Goal: Task Accomplishment & Management: Manage account settings

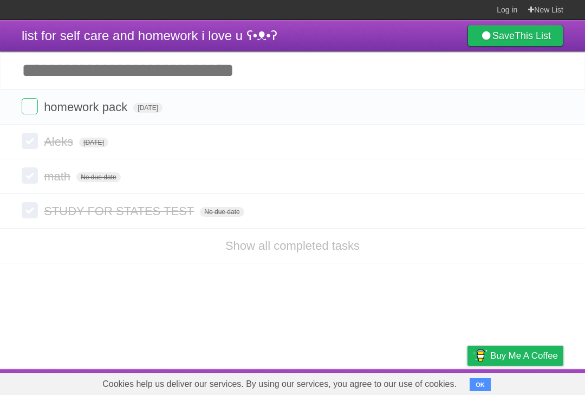
click at [428, 320] on article "list for self care and homework i love u ʕ•ᴥ•ʔ Save This List Add another task …" at bounding box center [292, 194] width 585 height 349
click at [551, 15] on link "New List" at bounding box center [545, 9] width 35 height 19
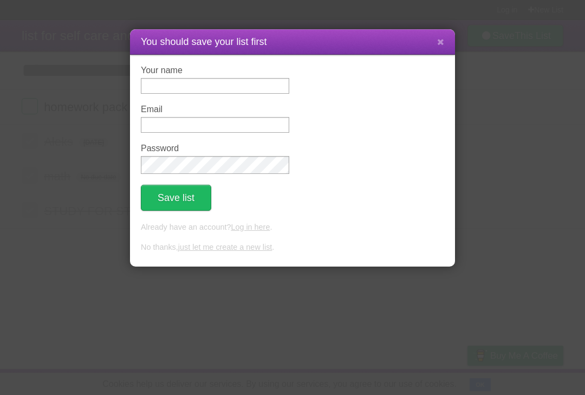
click at [433, 47] on button at bounding box center [440, 42] width 23 height 21
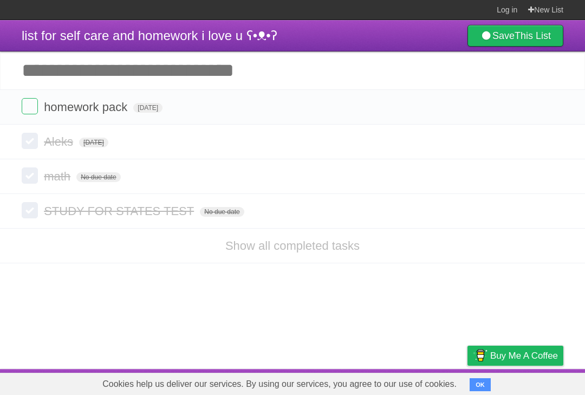
click at [335, 317] on article "list for self care and homework i love u ʕ•ᴥ•ʔ Save This List Add another task …" at bounding box center [292, 194] width 585 height 349
